Goal: Find specific page/section: Find specific page/section

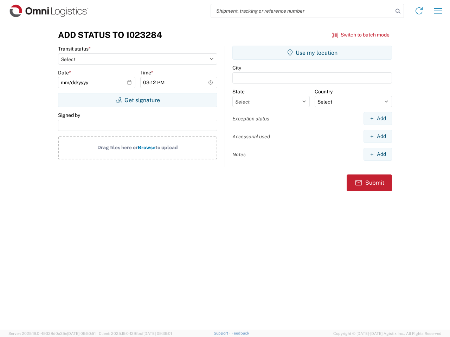
click at [302, 11] on input "search" at bounding box center [302, 10] width 182 height 13
click at [398, 11] on icon at bounding box center [398, 11] width 10 height 10
click at [419, 11] on icon at bounding box center [418, 10] width 11 height 11
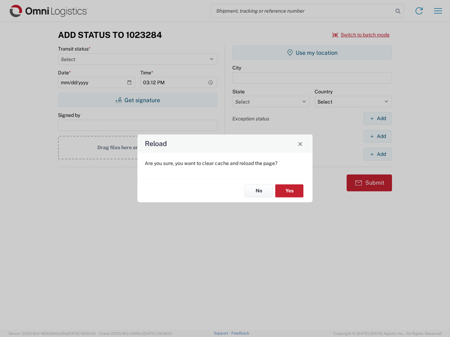
click at [438, 11] on div "Reload Are you sure, you want to clear cache and reload the page? No Yes" at bounding box center [225, 168] width 450 height 337
click at [361, 35] on div "Reload Are you sure, you want to clear cache and reload the page? No Yes" at bounding box center [225, 168] width 450 height 337
click at [137, 100] on div "Reload Are you sure, you want to clear cache and reload the page? No Yes" at bounding box center [225, 168] width 450 height 337
click at [312, 53] on div "Reload Are you sure, you want to clear cache and reload the page? No Yes" at bounding box center [225, 168] width 450 height 337
click at [377, 118] on div "Reload Are you sure, you want to clear cache and reload the page? No Yes" at bounding box center [225, 168] width 450 height 337
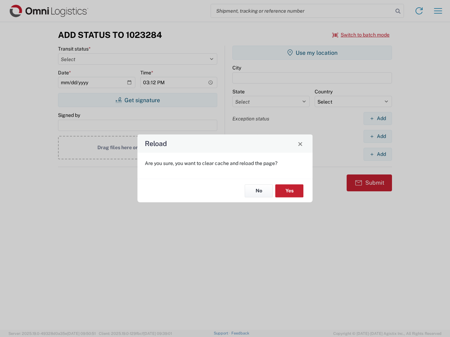
click at [377, 136] on div "Reload Are you sure, you want to clear cache and reload the page? No Yes" at bounding box center [225, 168] width 450 height 337
click at [377, 154] on div "Reload Are you sure, you want to clear cache and reload the page? No Yes" at bounding box center [225, 168] width 450 height 337
